Goal: Information Seeking & Learning: Compare options

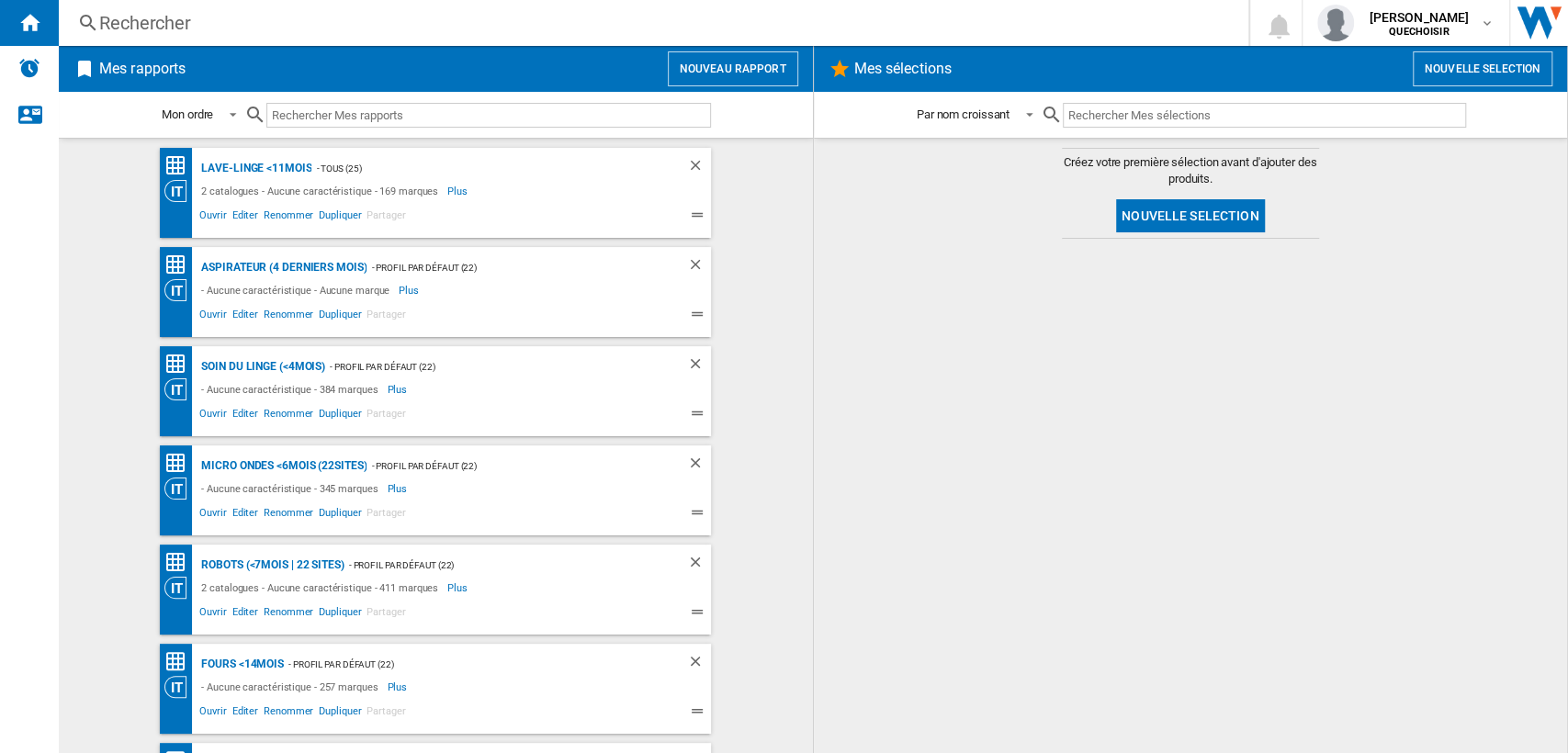
click at [418, 29] on div "Rechercher" at bounding box center [649, 23] width 1101 height 26
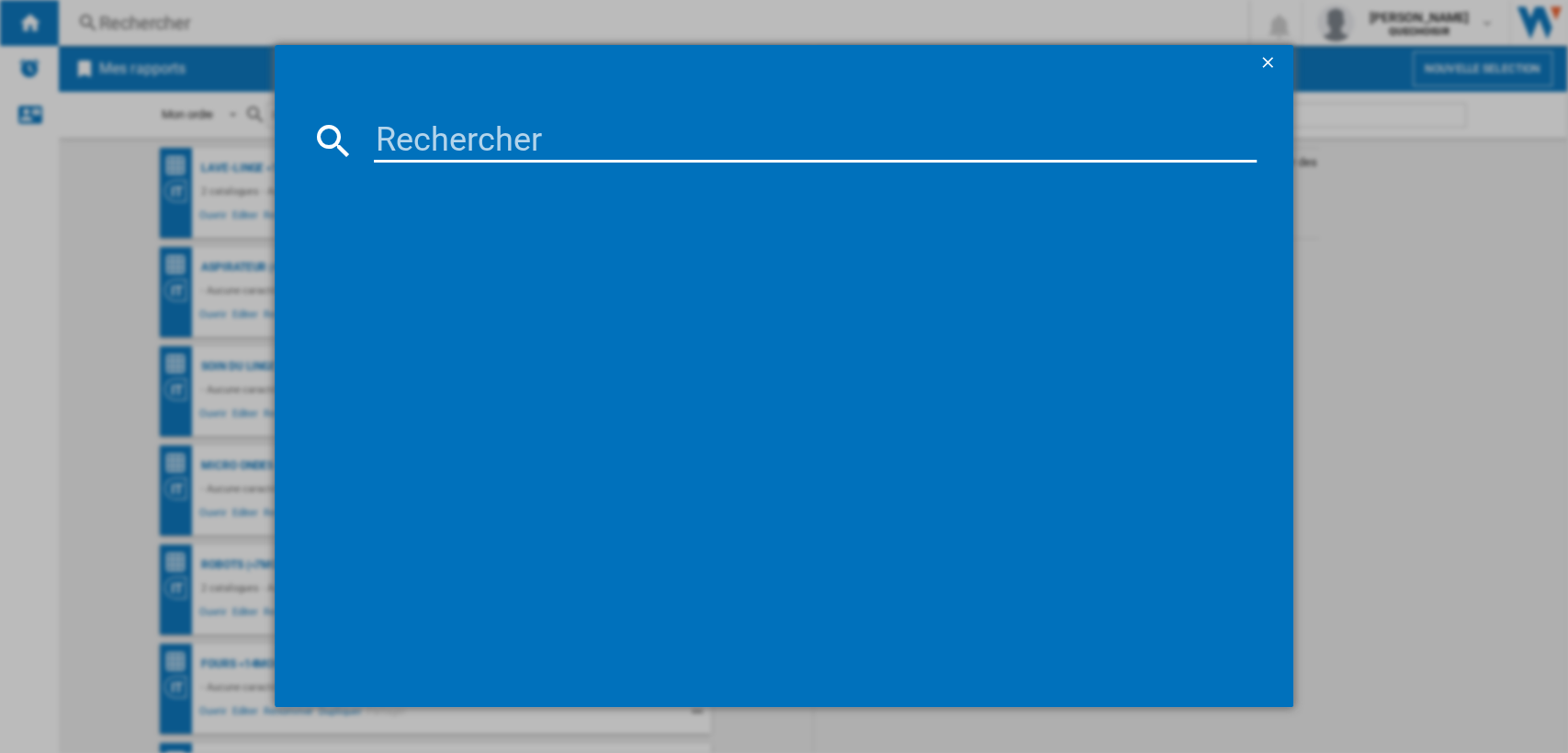
click at [455, 135] on input at bounding box center [815, 141] width 883 height 45
paste input "T50 Pro Omni"
type input "T50 Pro Omni"
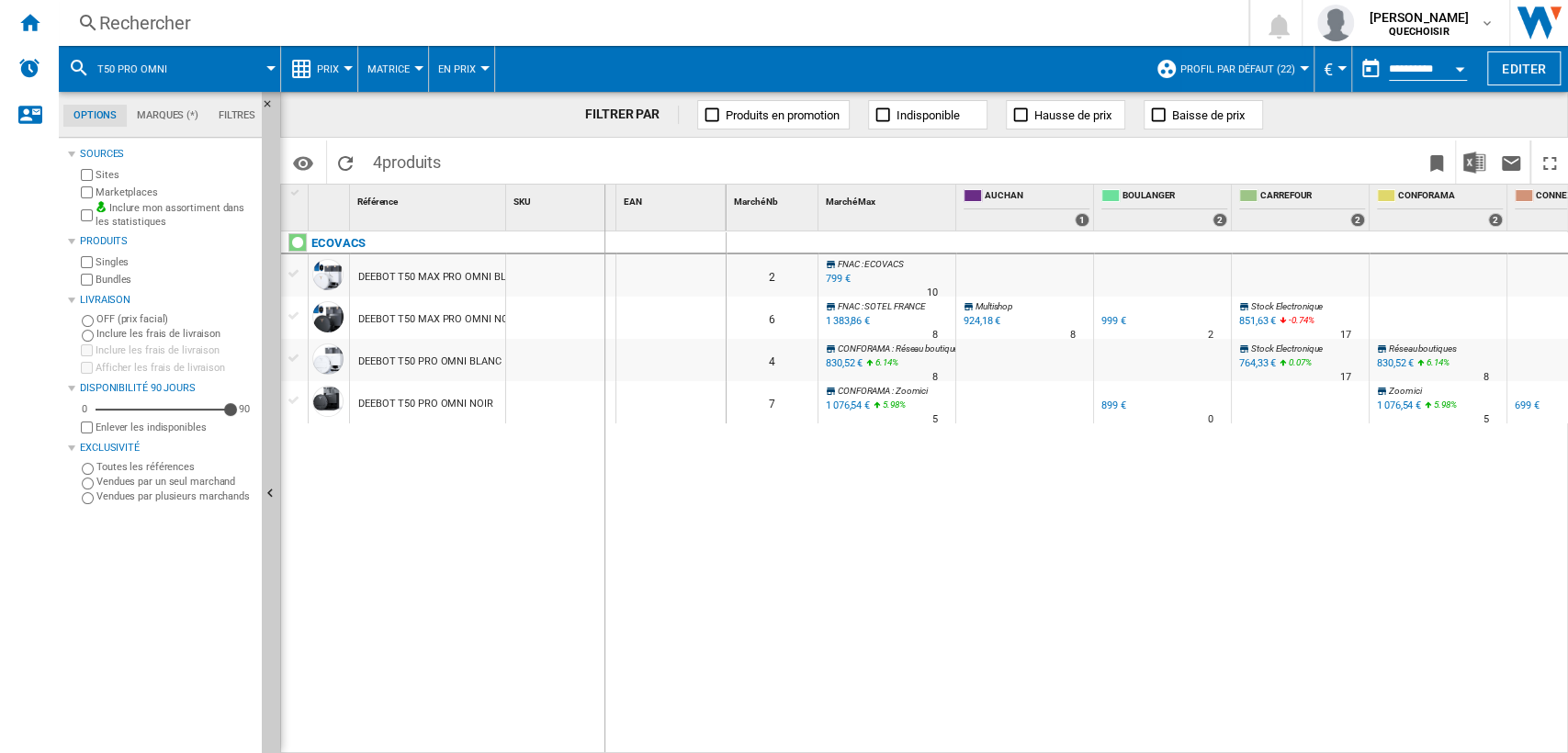
drag, startPoint x: 514, startPoint y: 206, endPoint x: 602, endPoint y: 199, distance: 88.3
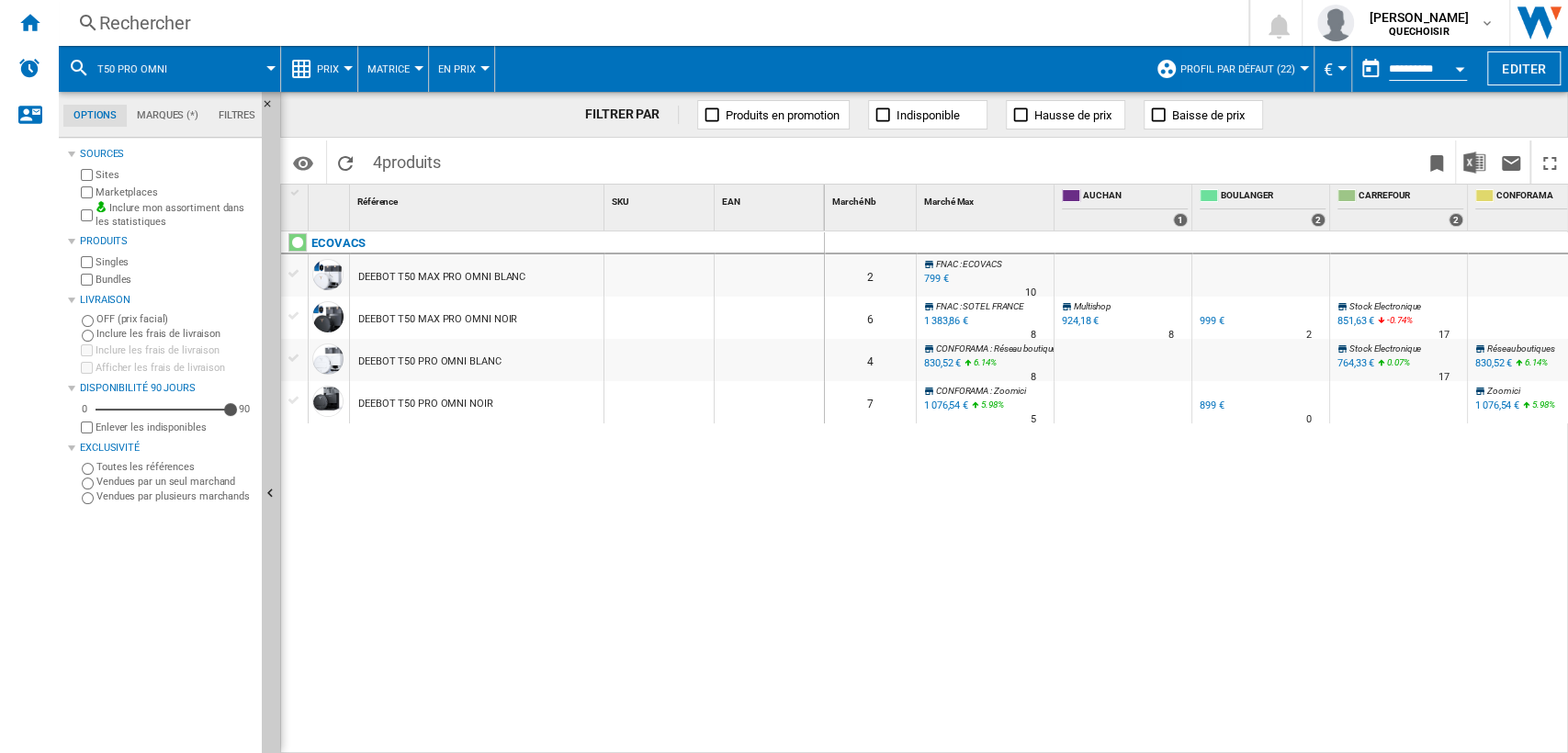
click at [108, 189] on label "Marketplaces" at bounding box center [175, 193] width 159 height 14
click at [108, 282] on label "Bundles" at bounding box center [175, 280] width 159 height 14
click at [1198, 66] on span "Profil par défaut (22)" at bounding box center [1238, 69] width 115 height 12
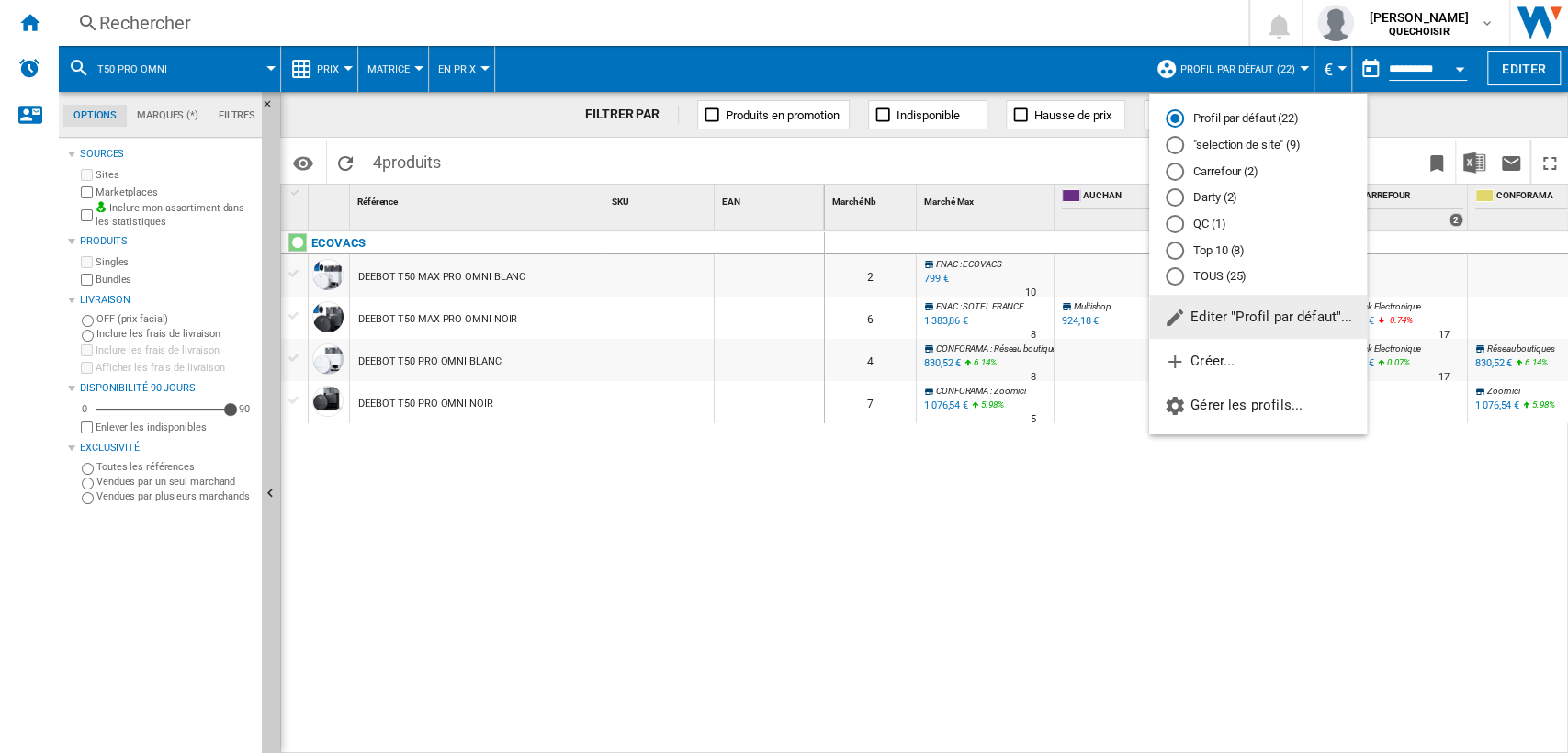
click at [1211, 276] on body "In order to access Insight, please log out and log in again OK NEW Rechercher R…" at bounding box center [784, 376] width 1568 height 753
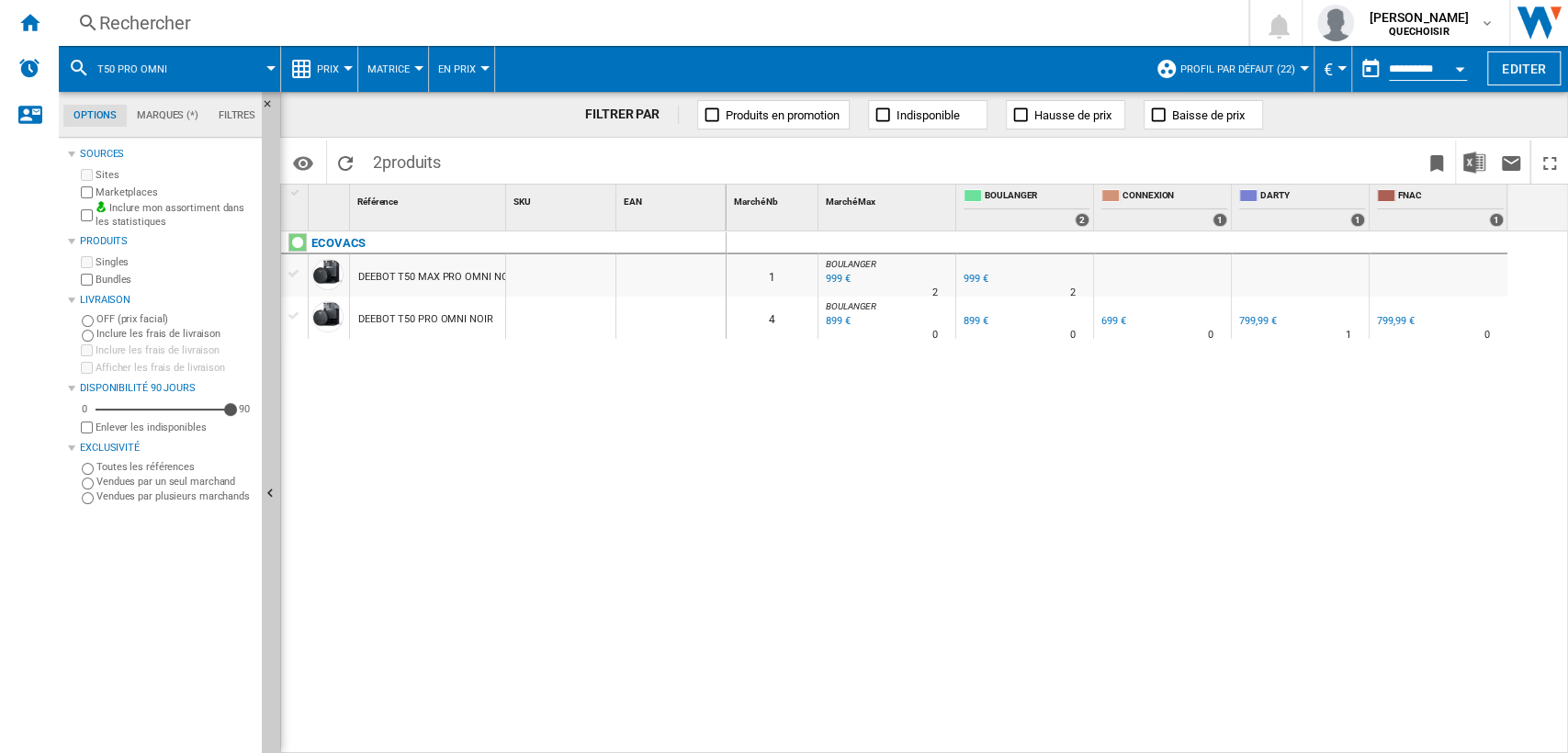
click at [1219, 68] on span "Profil par défaut (22)" at bounding box center [1238, 69] width 115 height 12
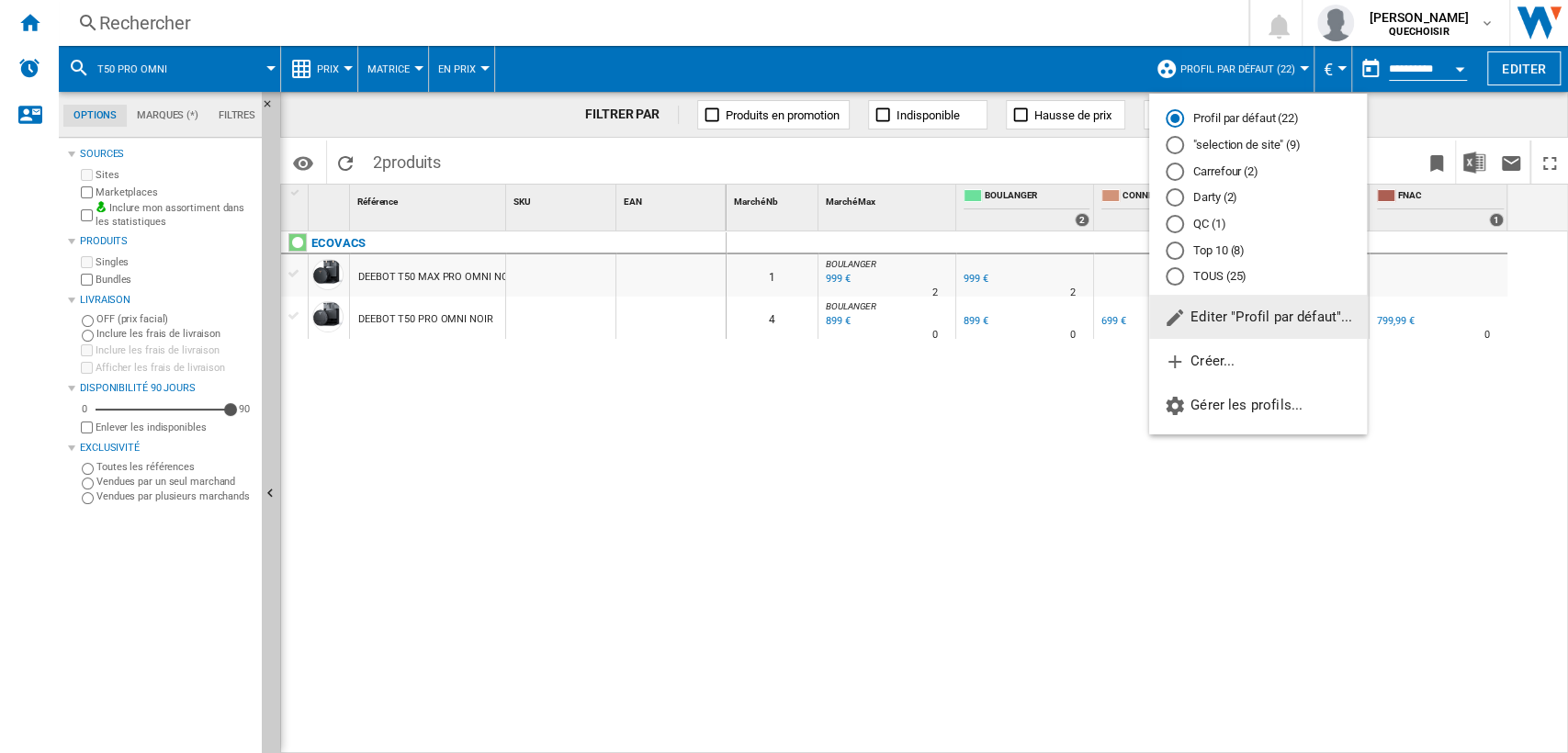
click at [1177, 275] on div "TOUS (25)" at bounding box center [1174, 276] width 19 height 19
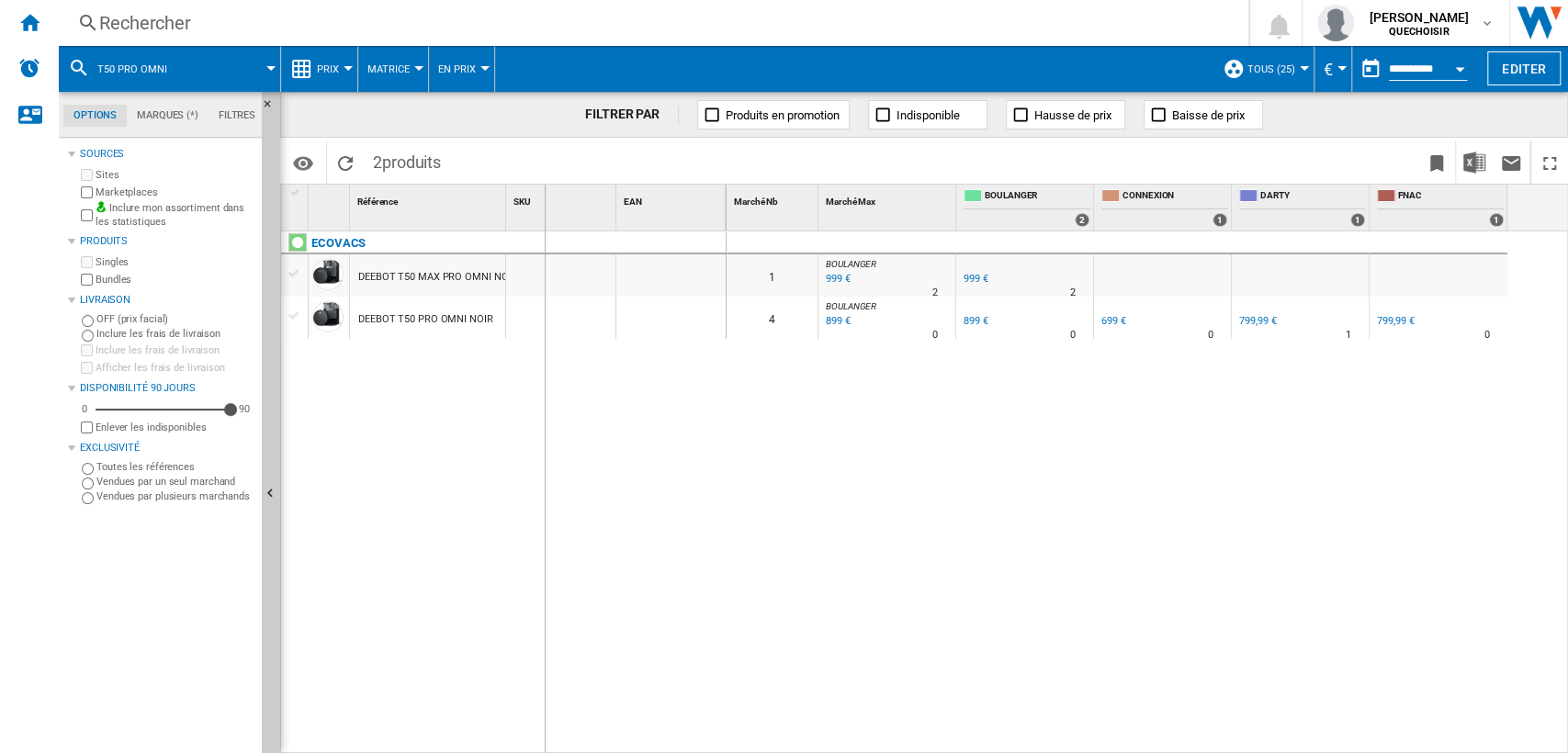
drag, startPoint x: 507, startPoint y: 215, endPoint x: 551, endPoint y: 212, distance: 44.1
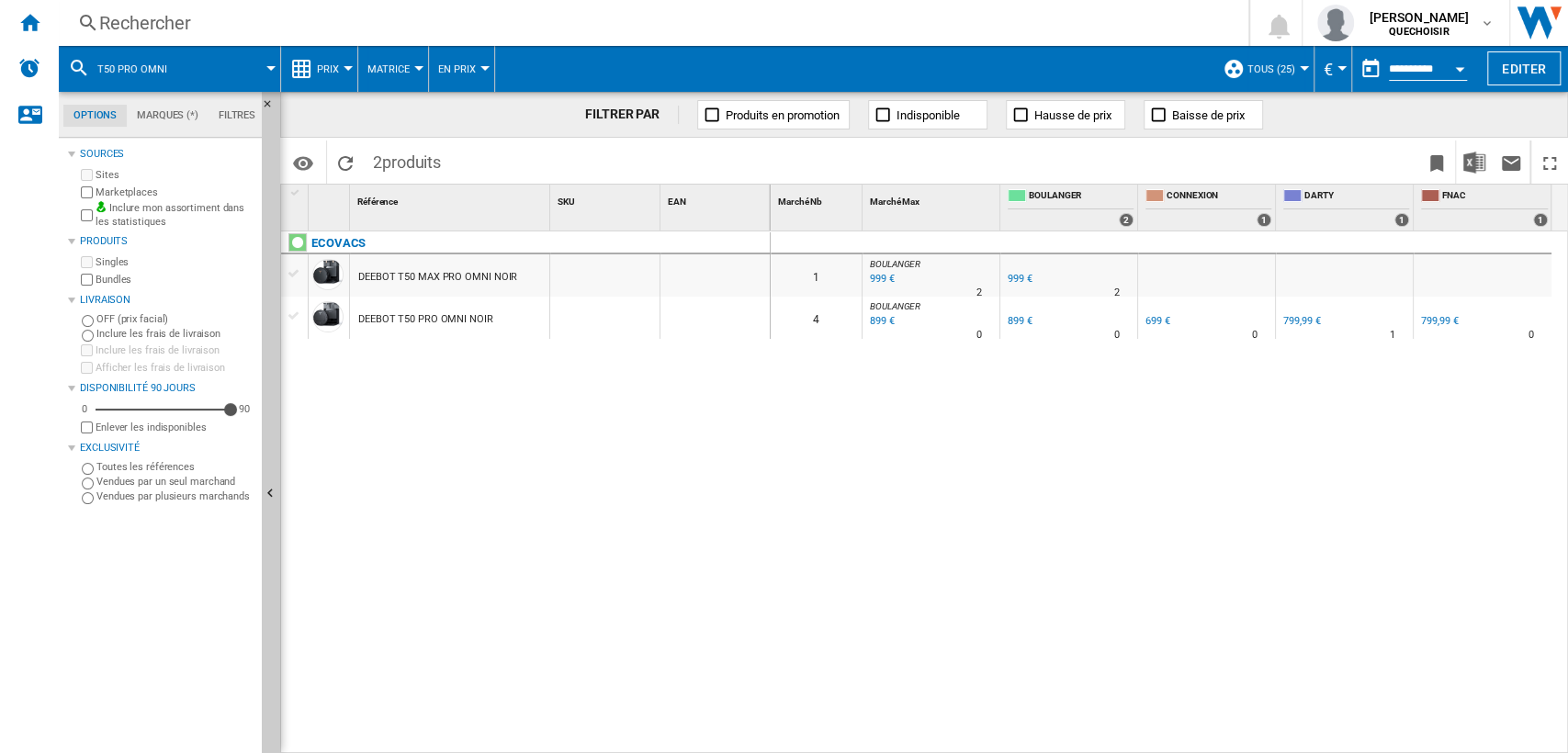
click at [388, 76] on button "Matrice" at bounding box center [393, 68] width 51 height 46
click at [261, 102] on md-backdrop at bounding box center [784, 376] width 1568 height 753
click at [263, 104] on ng-md-icon "Masquer" at bounding box center [273, 109] width 22 height 22
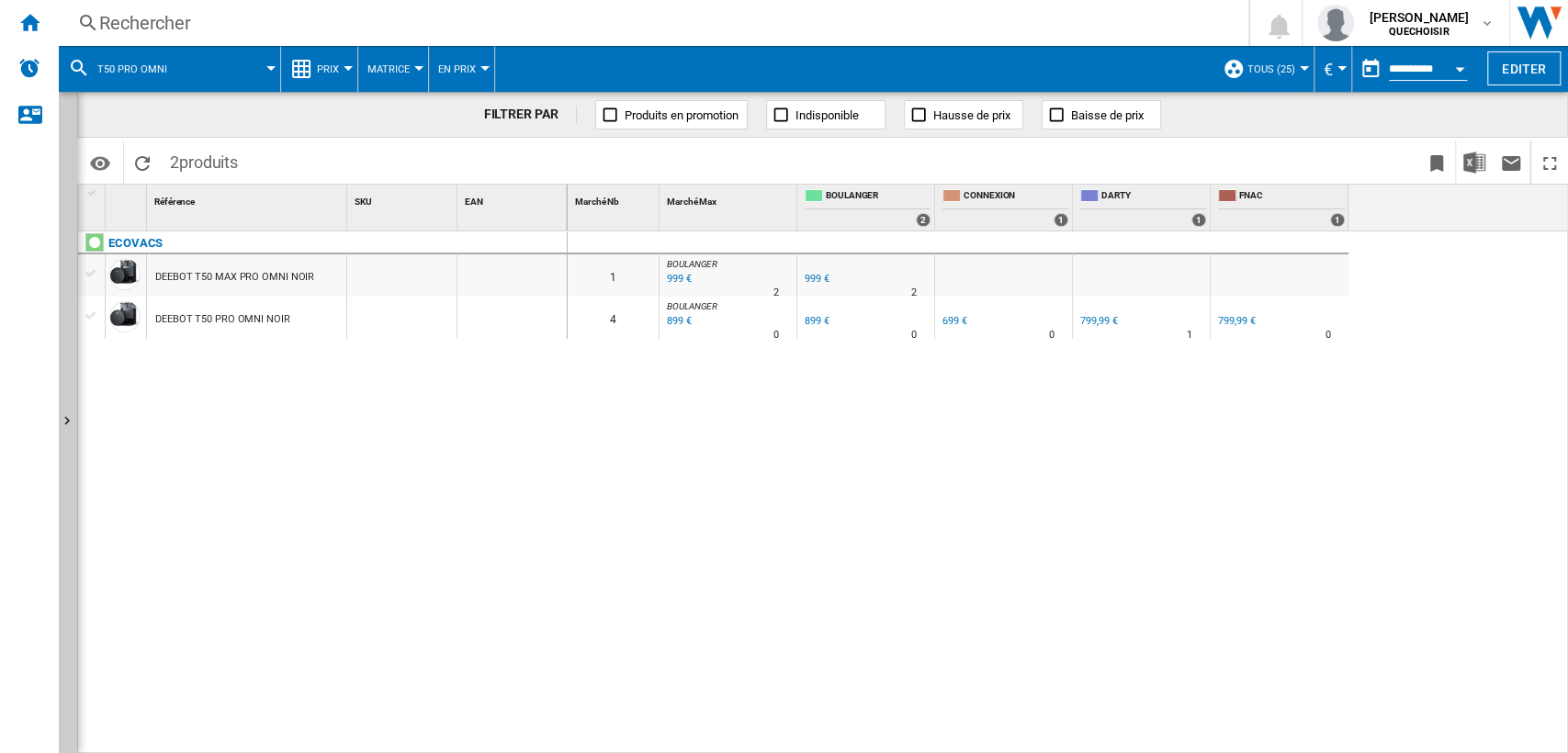
click at [1095, 320] on div "799,99 €" at bounding box center [1098, 321] width 37 height 12
click at [807, 322] on div "899 €" at bounding box center [816, 321] width 25 height 12
click at [323, 353] on div "ECOVACS DEEBOT T50 MAX PRO OMNI NOIR DEEBOT T50 PRO OMNI NOIR" at bounding box center [323, 488] width 490 height 514
click at [202, 281] on div "DEEBOT T50 MAX PRO OMNI NOIR" at bounding box center [234, 277] width 159 height 43
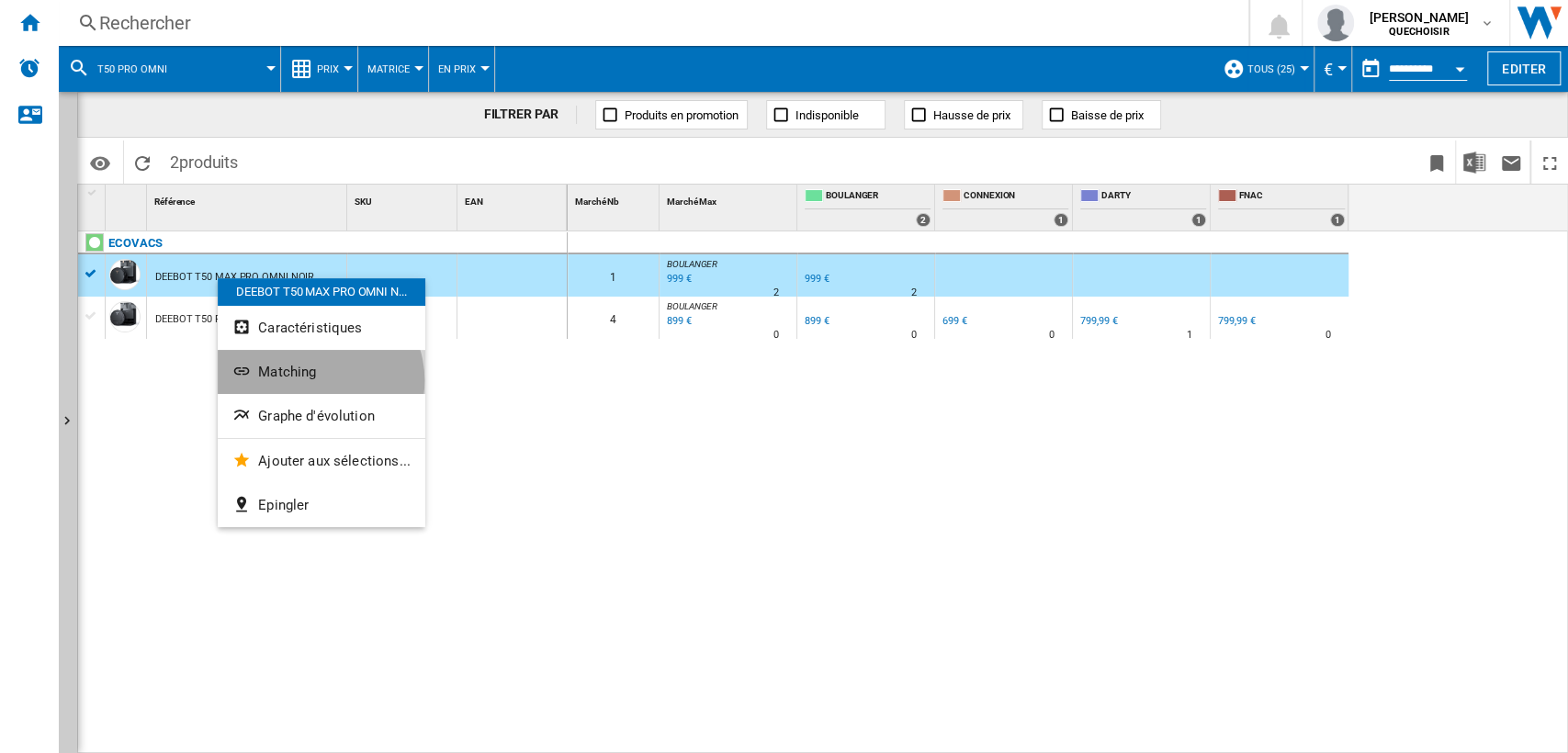
click at [316, 378] on button "Matching" at bounding box center [322, 372] width 208 height 45
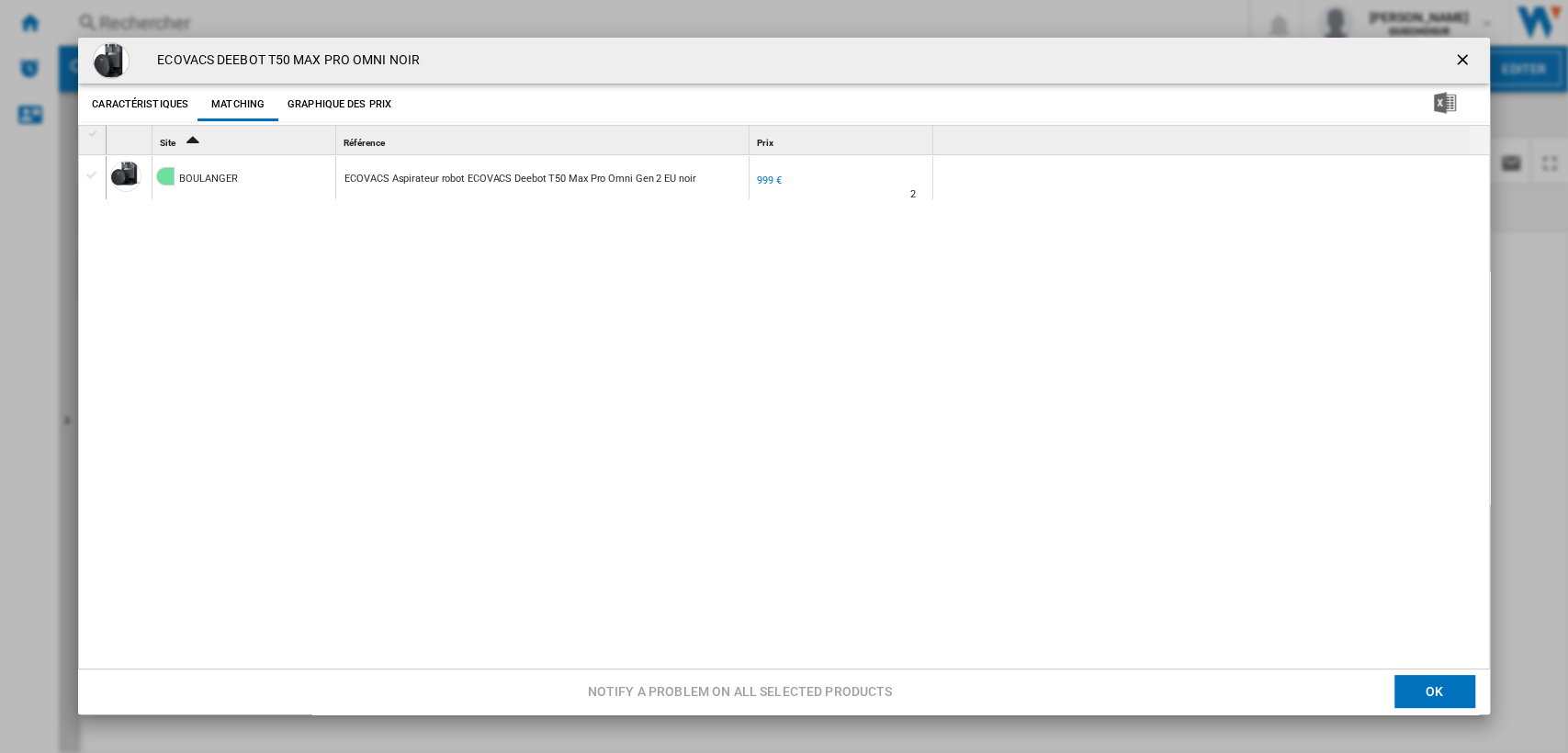
click at [1454, 57] on ng-md-icon "getI18NText('BUTTONS.CLOSE_DIALOG')" at bounding box center [1464, 61] width 22 height 22
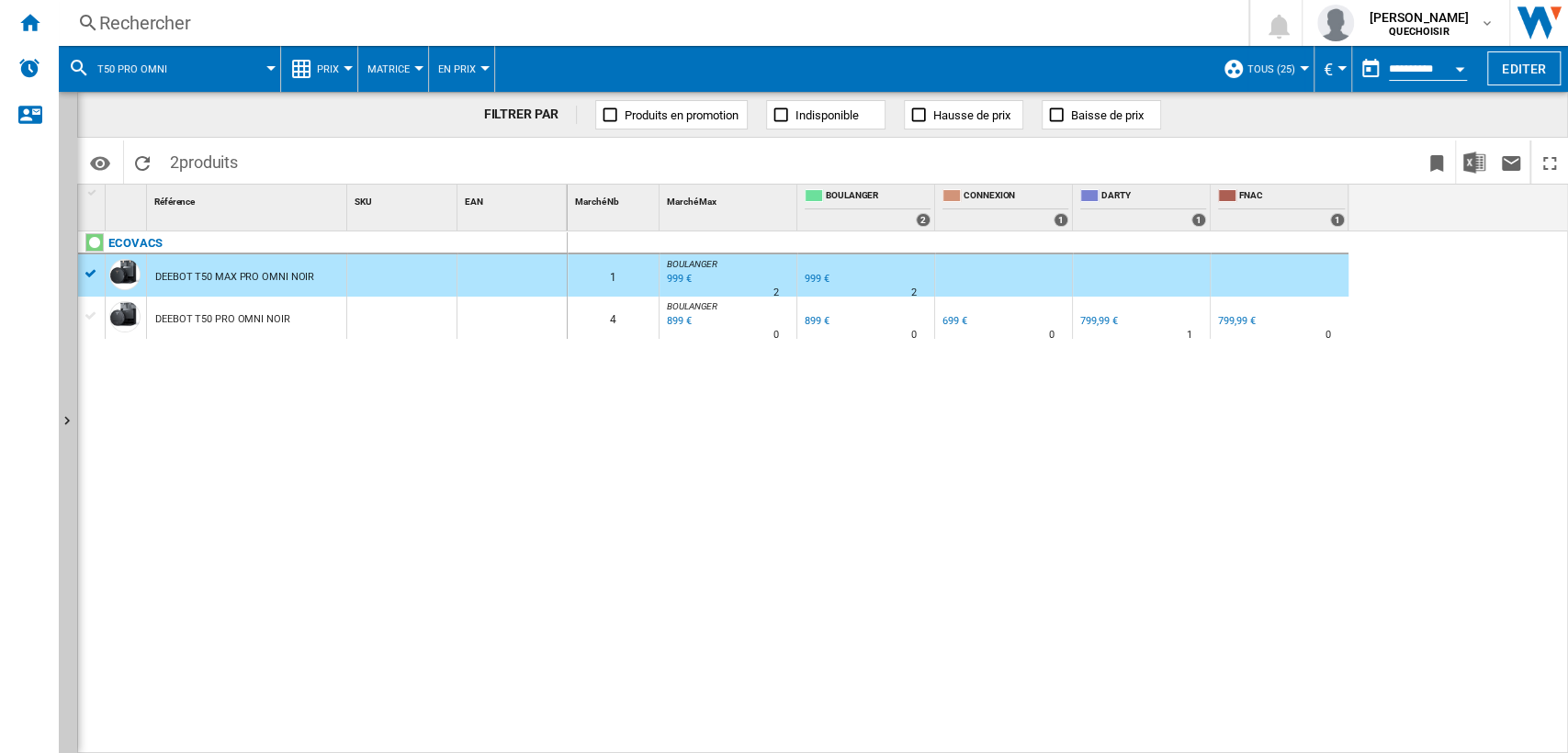
click at [809, 277] on div "999 €" at bounding box center [816, 279] width 25 height 12
click at [236, 329] on div "DEEBOT T50 PRO OMNI NOIR" at bounding box center [223, 320] width 135 height 43
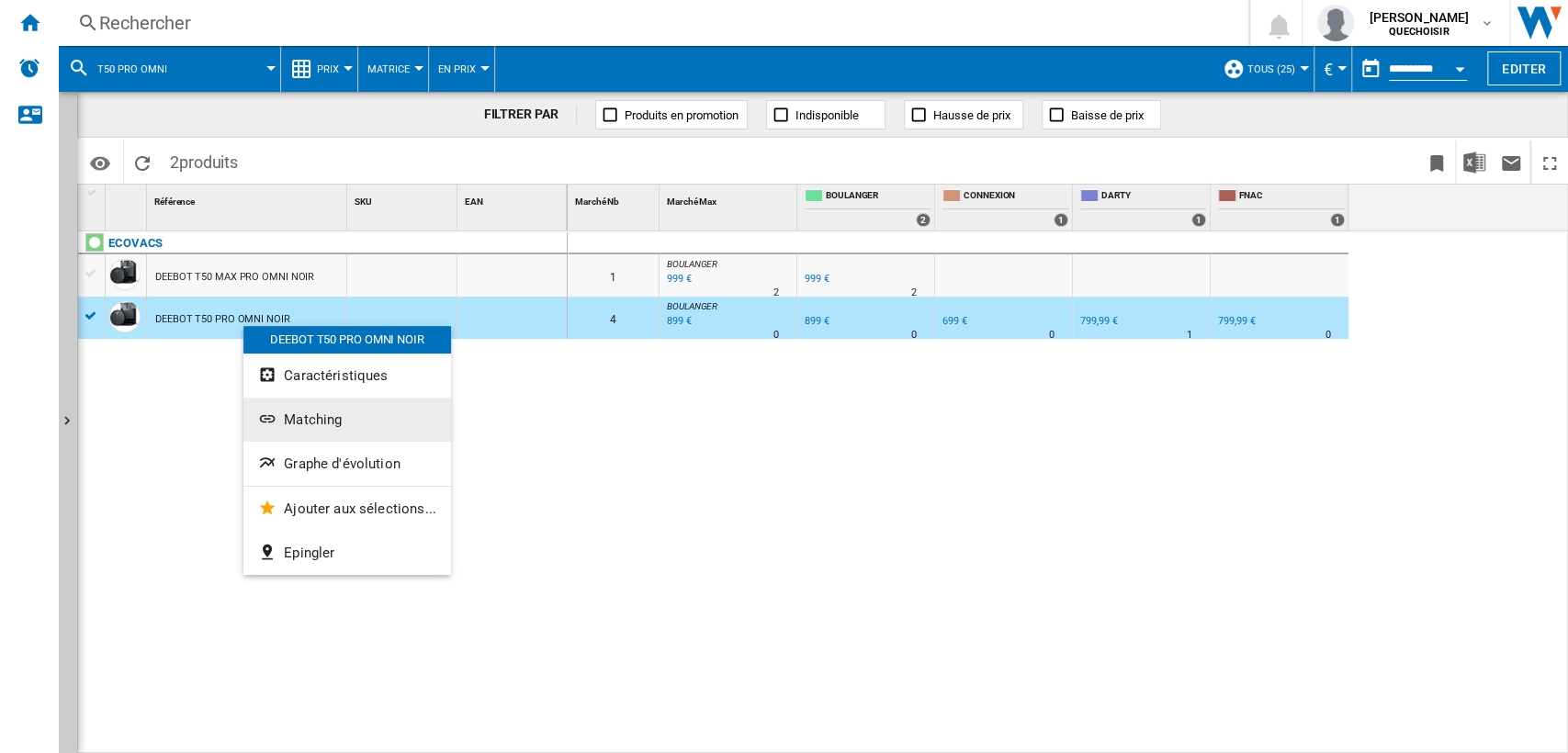
click at [339, 421] on span "Matching" at bounding box center [313, 420] width 57 height 17
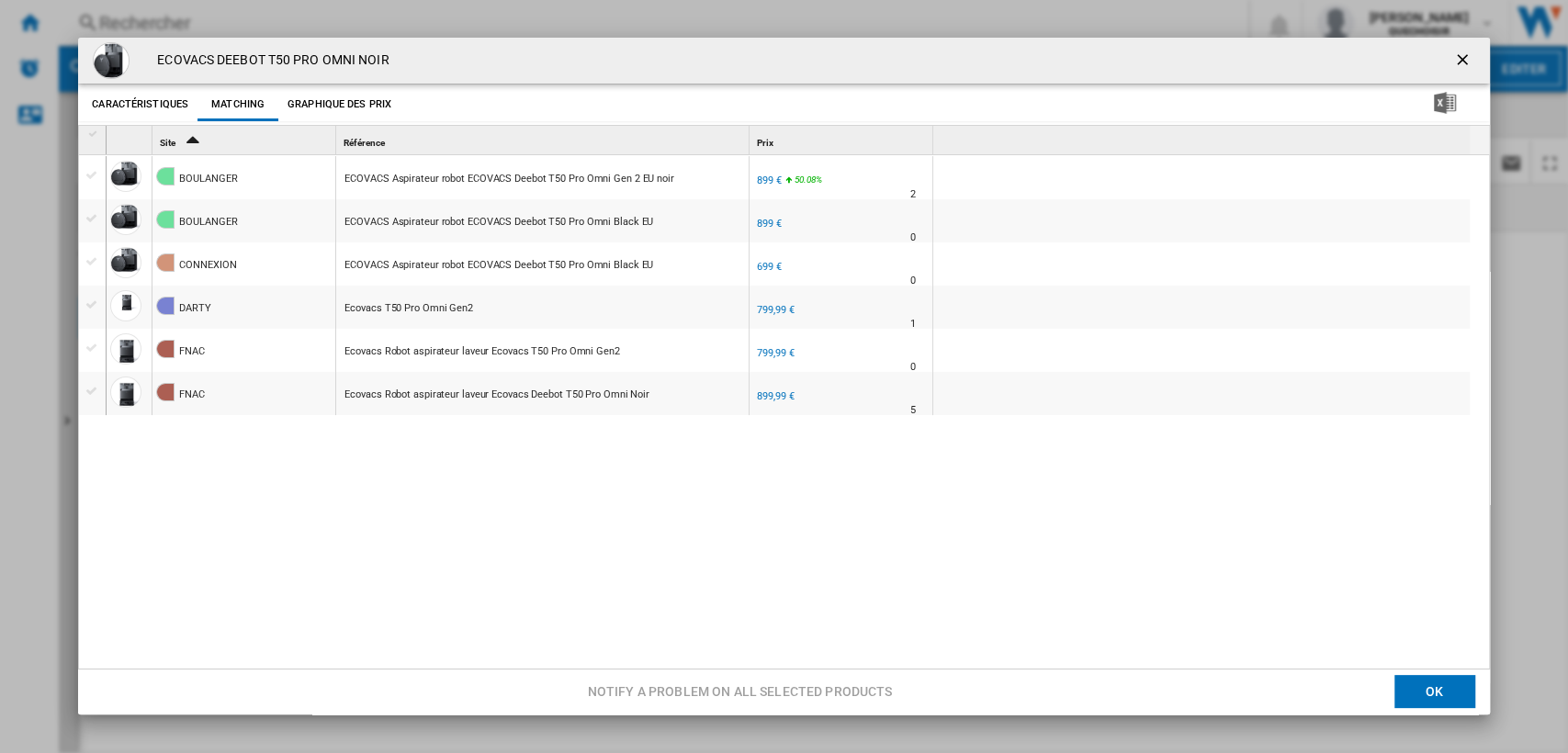
click at [763, 176] on div "899 €" at bounding box center [769, 180] width 25 height 12
click at [1453, 60] on ng-md-icon "getI18NText('BUTTONS.CLOSE_DIALOG')" at bounding box center [1464, 61] width 22 height 22
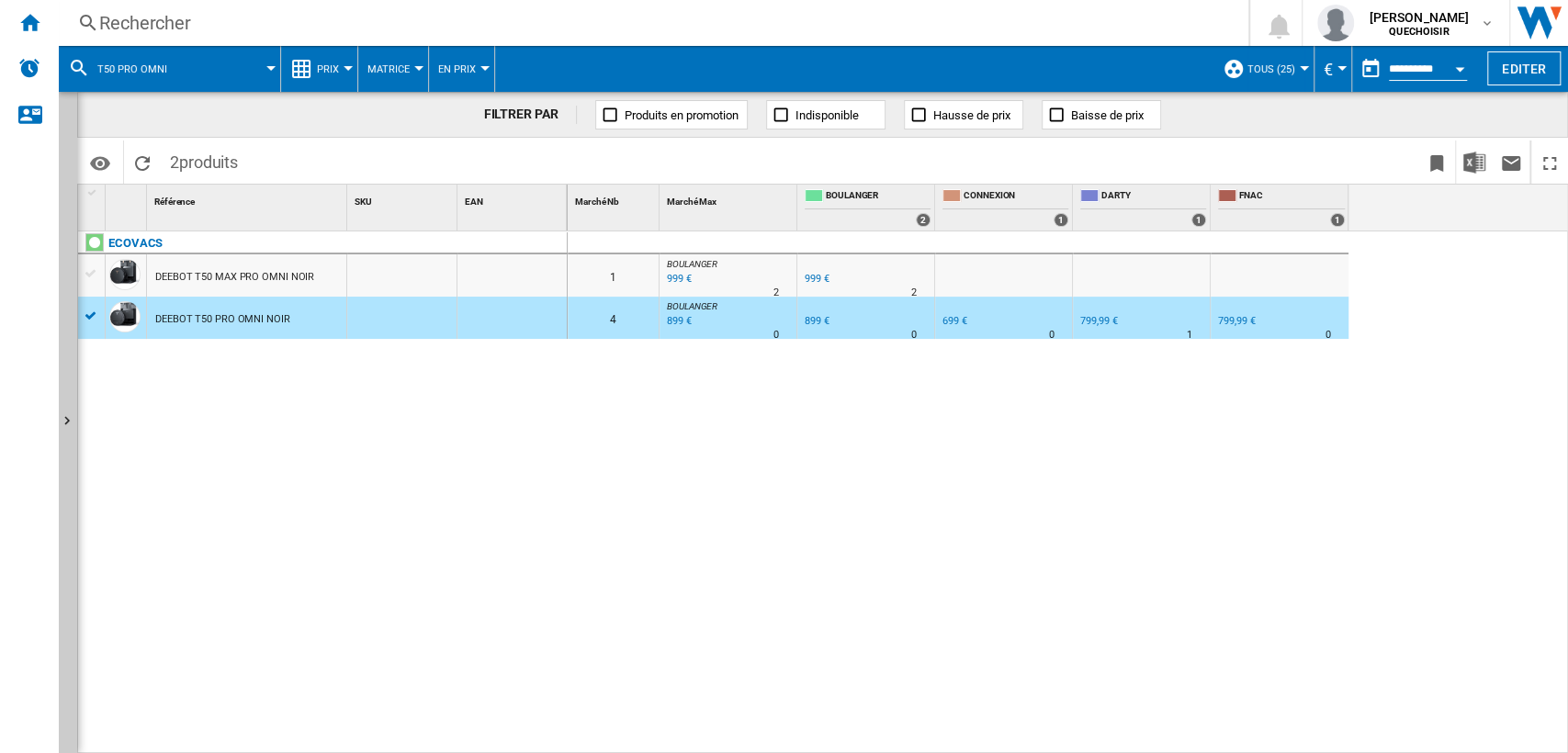
click at [548, 32] on div "Rechercher" at bounding box center [649, 23] width 1101 height 26
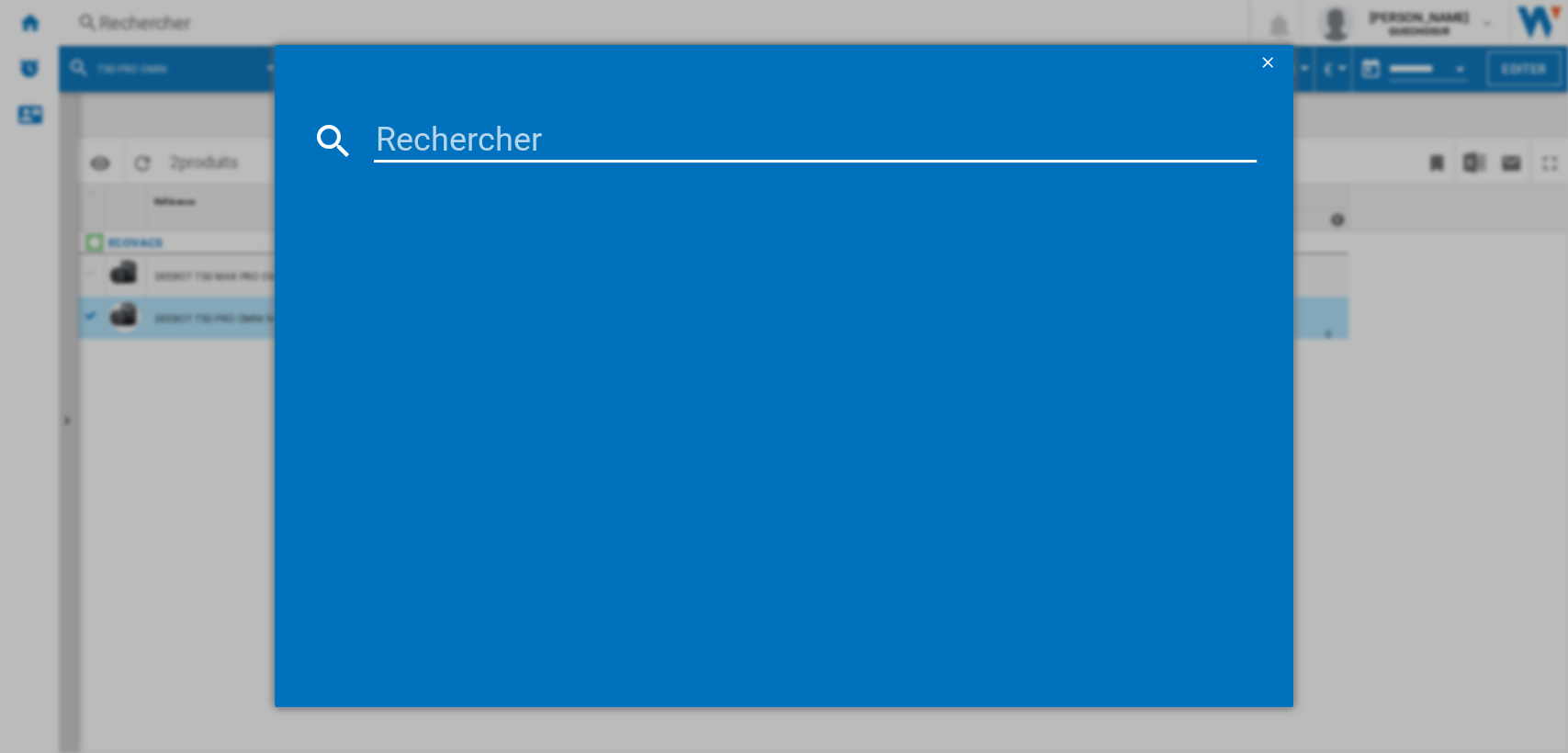
click at [579, 127] on input at bounding box center [815, 141] width 883 height 45
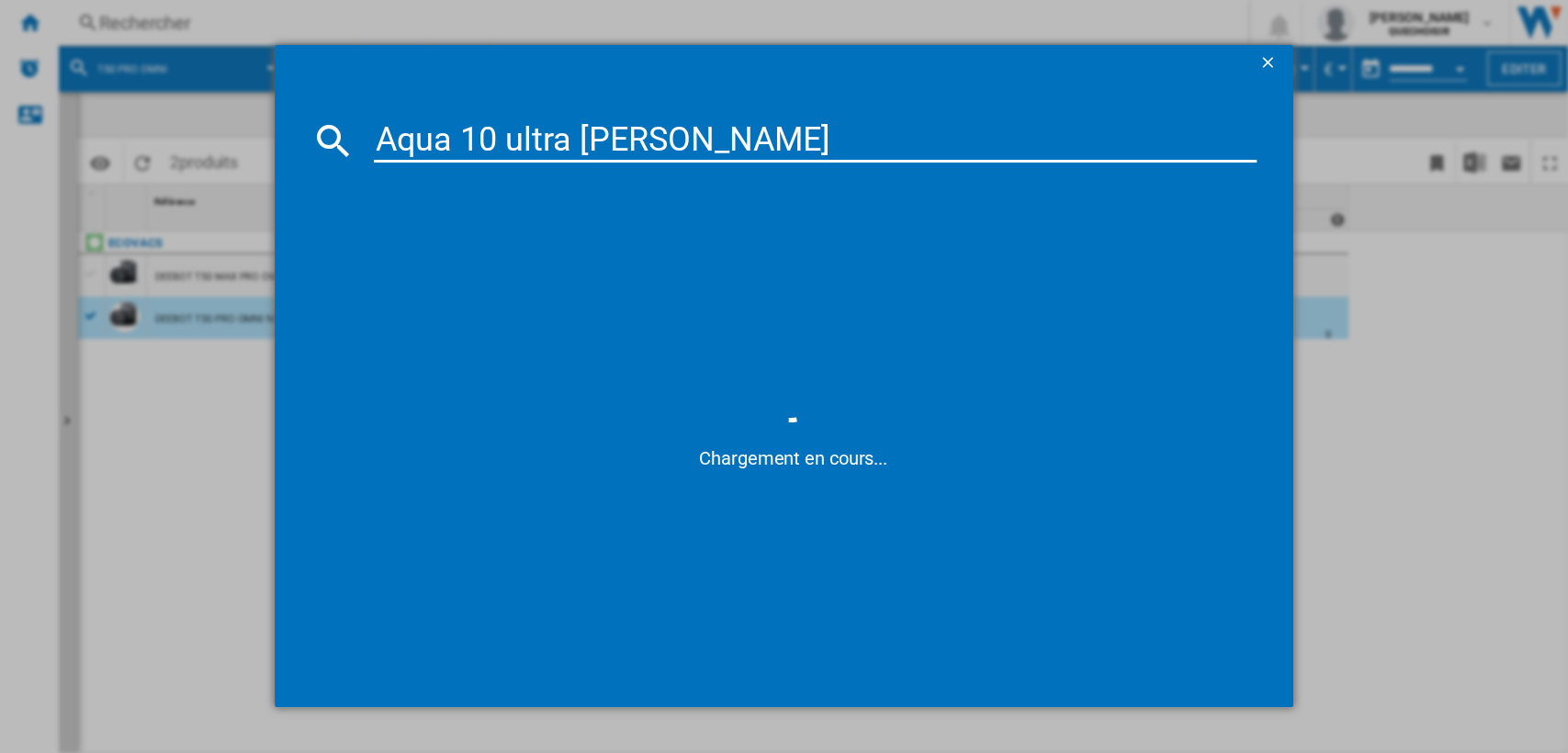
type input "Aqua 10 ultra roller"
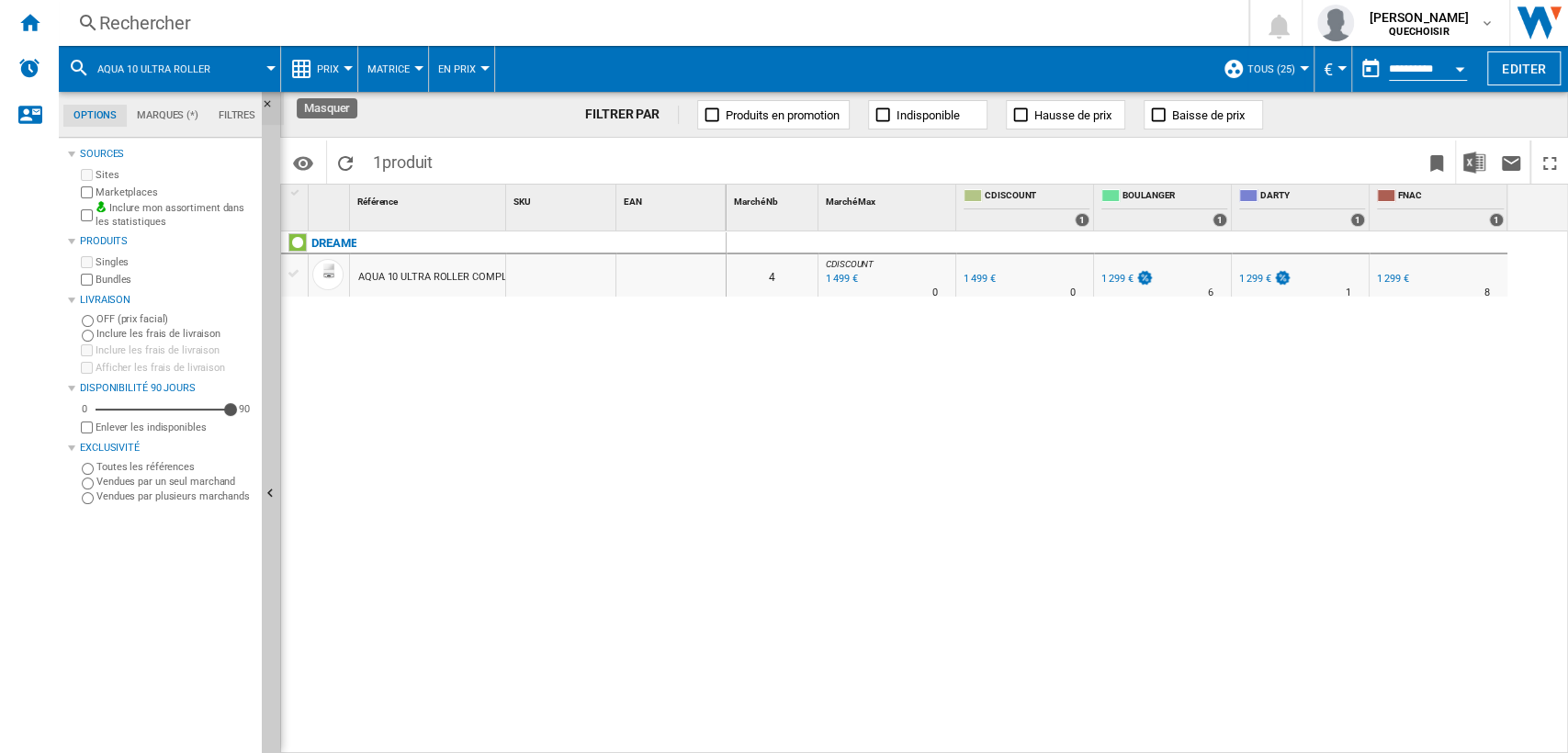
click at [262, 104] on ng-md-icon "Masquer" at bounding box center [273, 109] width 22 height 22
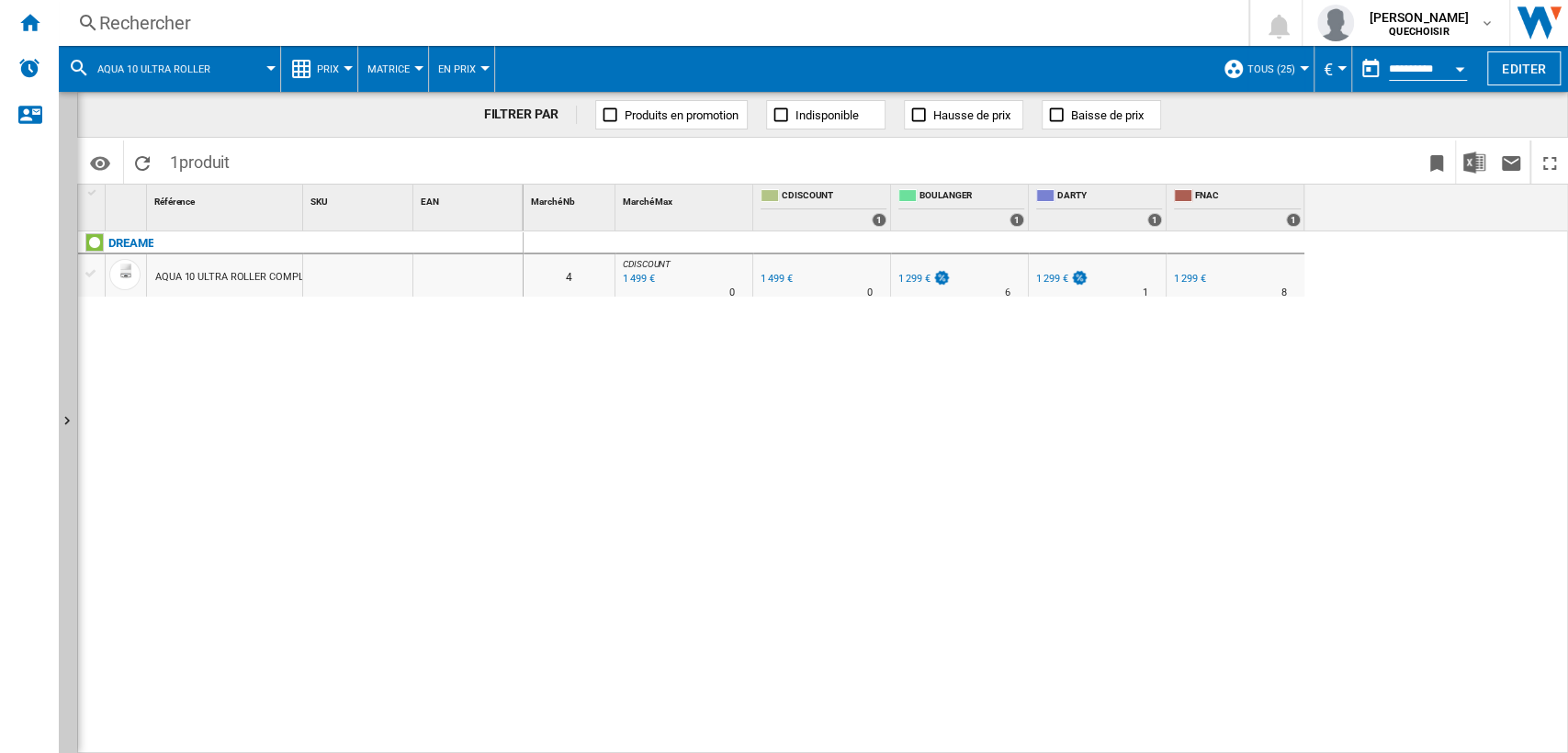
click at [908, 277] on div "1 299 €" at bounding box center [914, 279] width 32 height 12
click at [771, 281] on div "1 499 €" at bounding box center [777, 279] width 32 height 12
click at [231, 272] on div "AQUA 10 ULTRA ROLLER COMPLETE BLANC" at bounding box center [255, 277] width 200 height 43
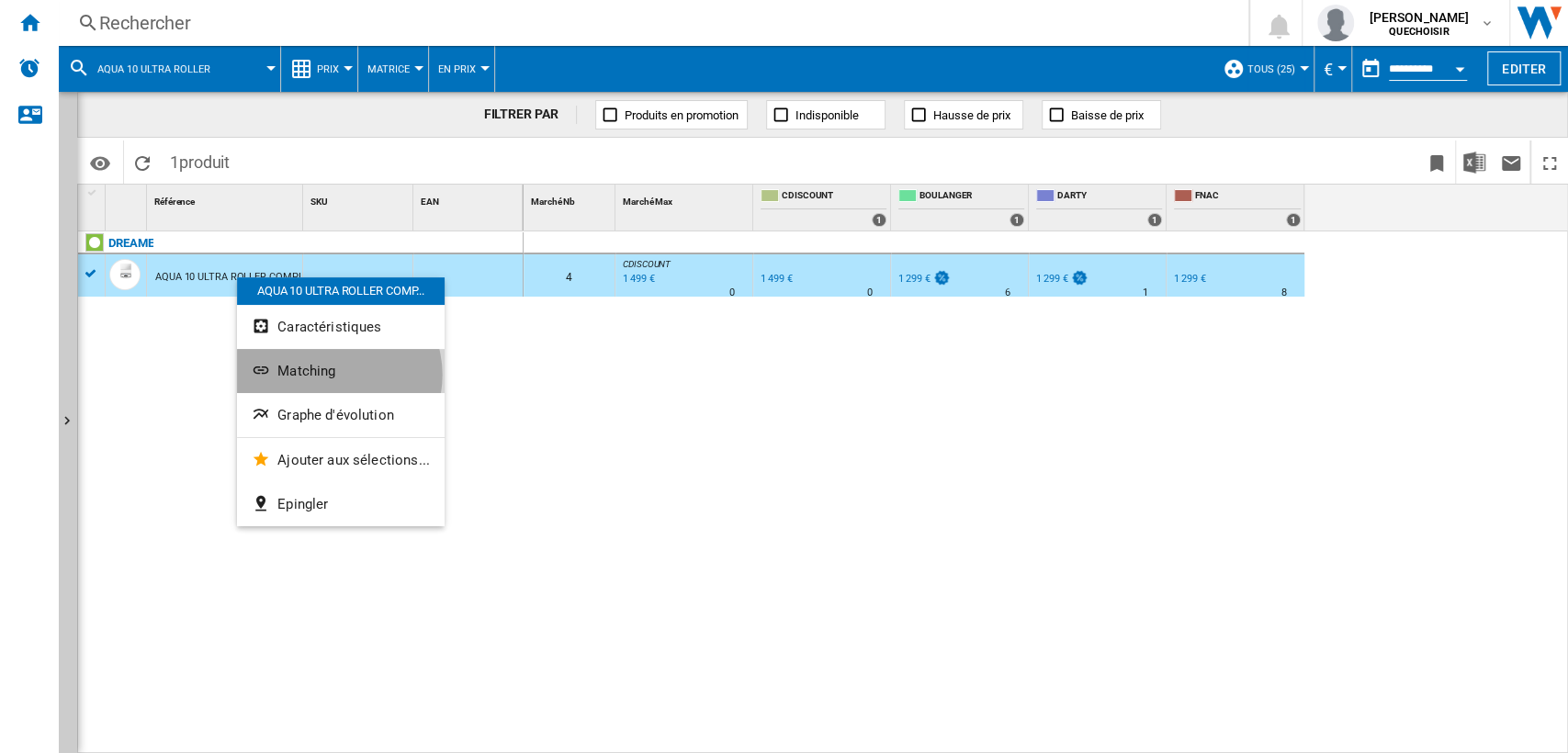
click at [334, 375] on button "Matching" at bounding box center [341, 371] width 208 height 45
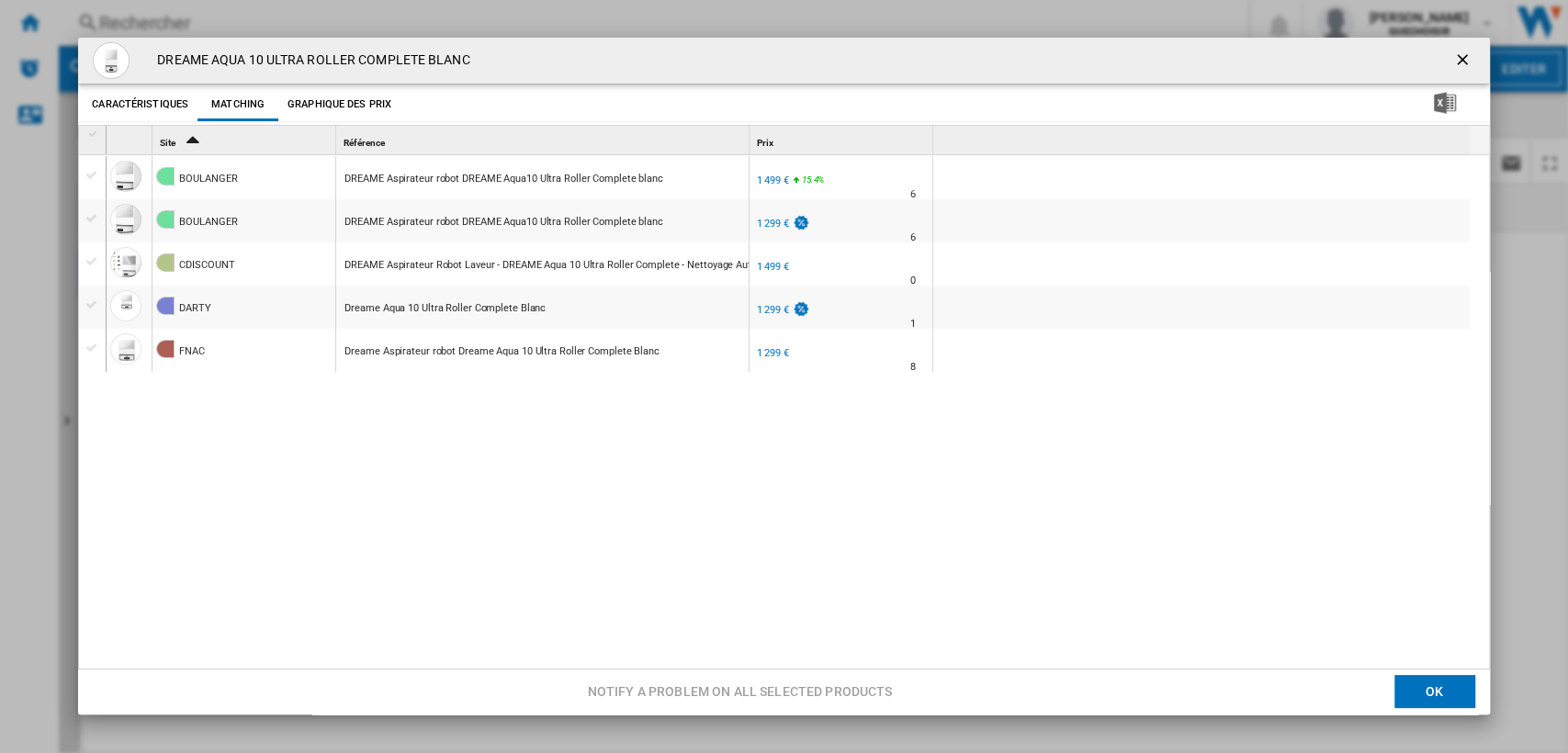
click at [764, 178] on div "1 499 €" at bounding box center [773, 180] width 32 height 12
